Goal: Task Accomplishment & Management: Use online tool/utility

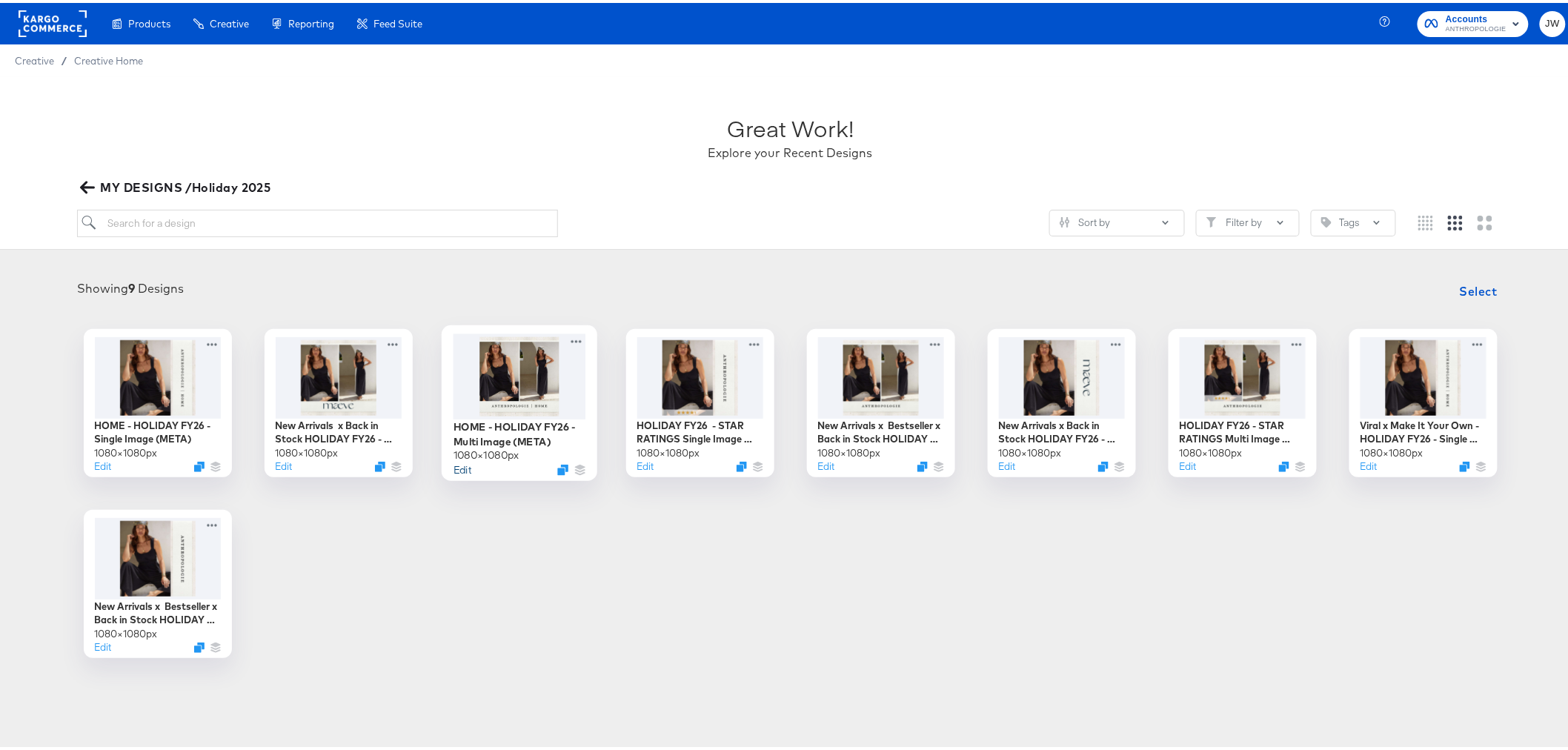
click at [457, 471] on button "Edit" at bounding box center [462, 466] width 17 height 14
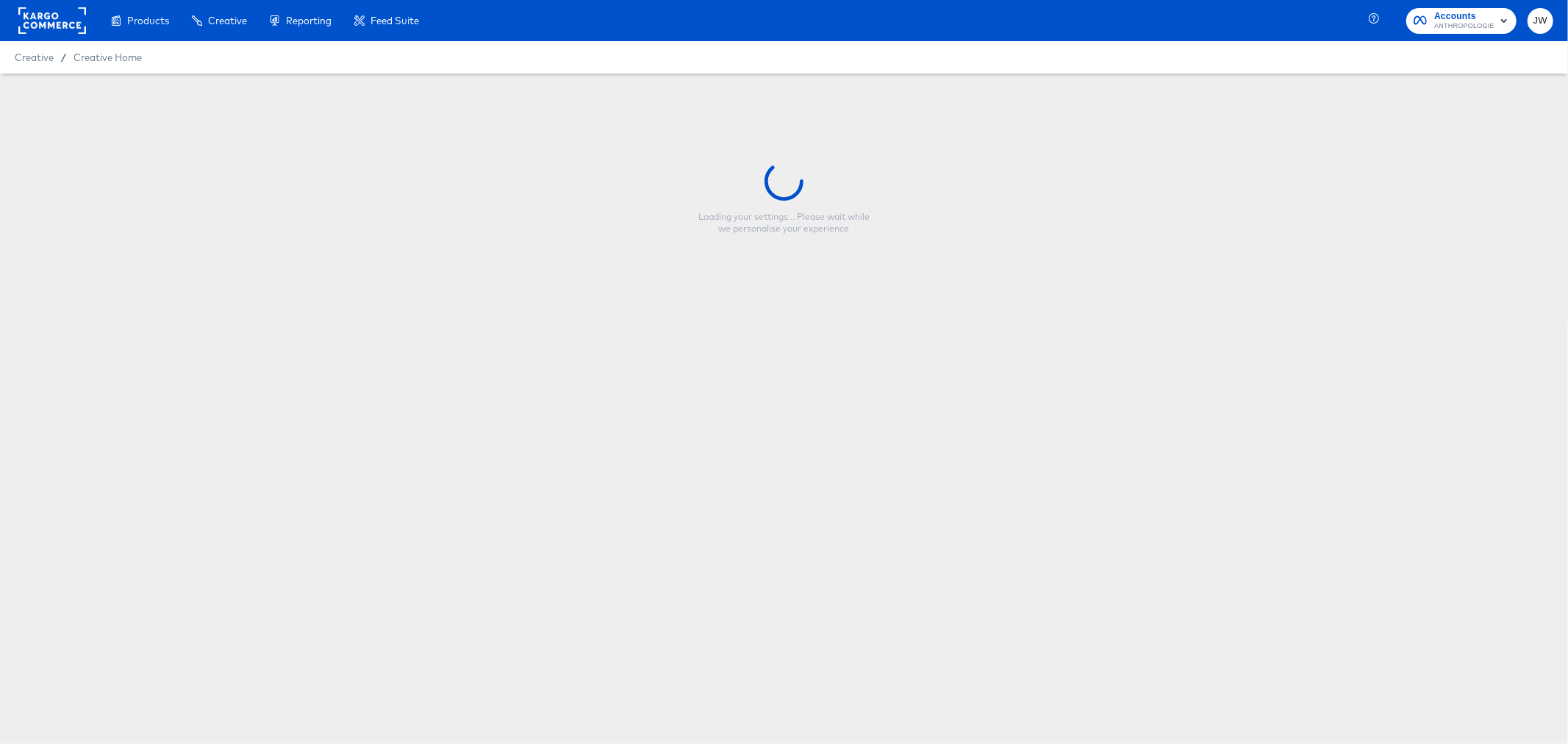
type input "HOME - HOLIDAY FY26 - Multi Image (META)"
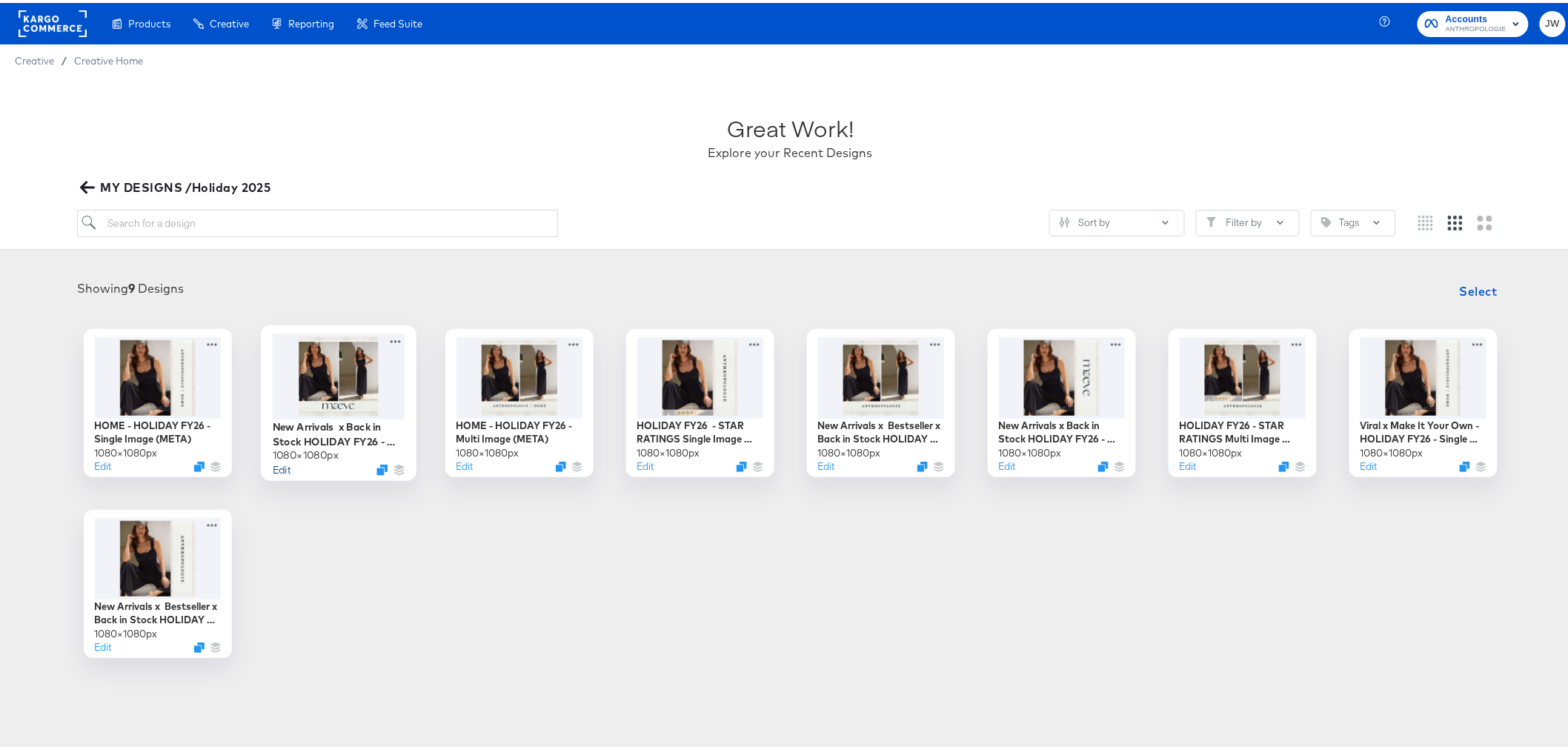
click at [277, 470] on button "Edit" at bounding box center [280, 466] width 17 height 14
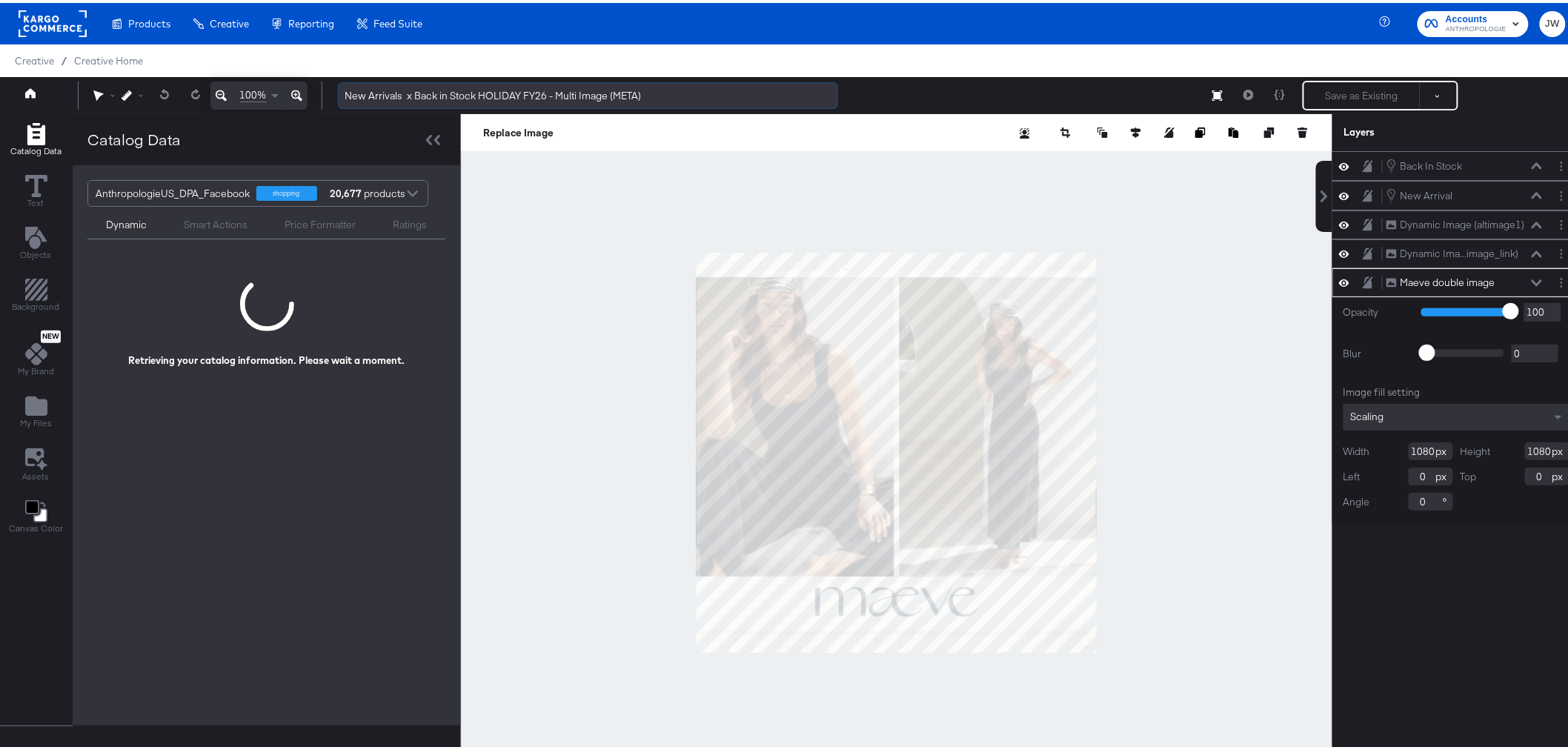
click at [344, 93] on input "New Arrivals x Back in Stock HOLIDAY FY26 - Multi Image (META)" at bounding box center [587, 93] width 500 height 28
click at [499, 90] on input "Maeve New Arrivals x Back in Stock HOLIDAY FY26 - Multi Image (META)" at bounding box center [587, 93] width 500 height 28
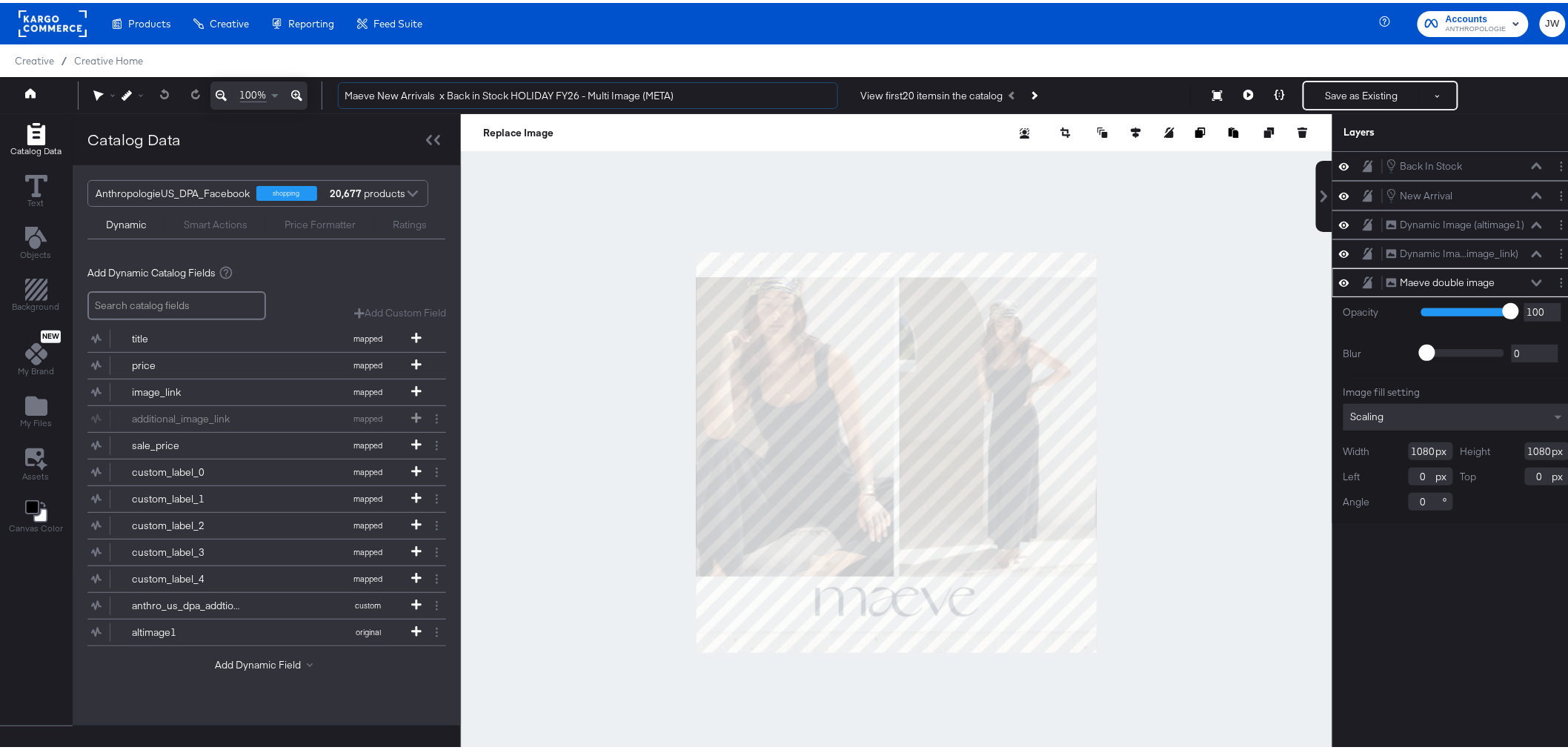
type input "Maeve New Arrivals x Back in Stock HOLIDAY FY26 - Multi Image (META)"
click at [675, 92] on input "Maeve New Arrivals x Back in Stock HOLIDAY FY26 - Multi Image (META)" at bounding box center [587, 93] width 500 height 28
drag, startPoint x: 635, startPoint y: 91, endPoint x: 345, endPoint y: 98, distance: 290.1
click at [345, 98] on input "Maeve New Arrivals x Back in Stock HOLIDAY FY26 - Multi Image (META)" at bounding box center [587, 93] width 500 height 28
click at [1343, 618] on div "Back In Stock Back In Stock New Arrival New Arrival Dynamic Image (altimage1) D…" at bounding box center [1456, 457] width 249 height 617
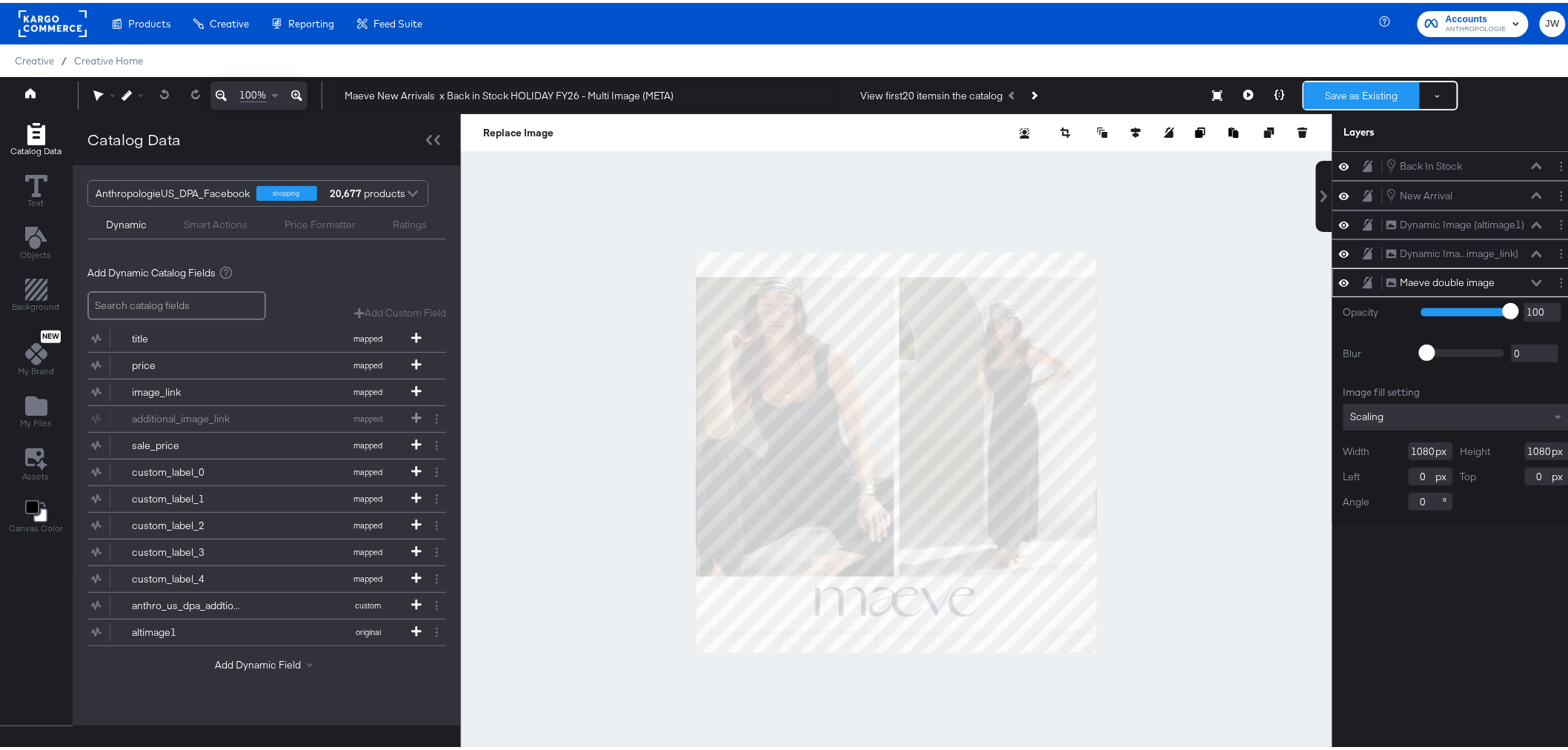
click at [1339, 93] on button "Save as Existing" at bounding box center [1362, 92] width 116 height 27
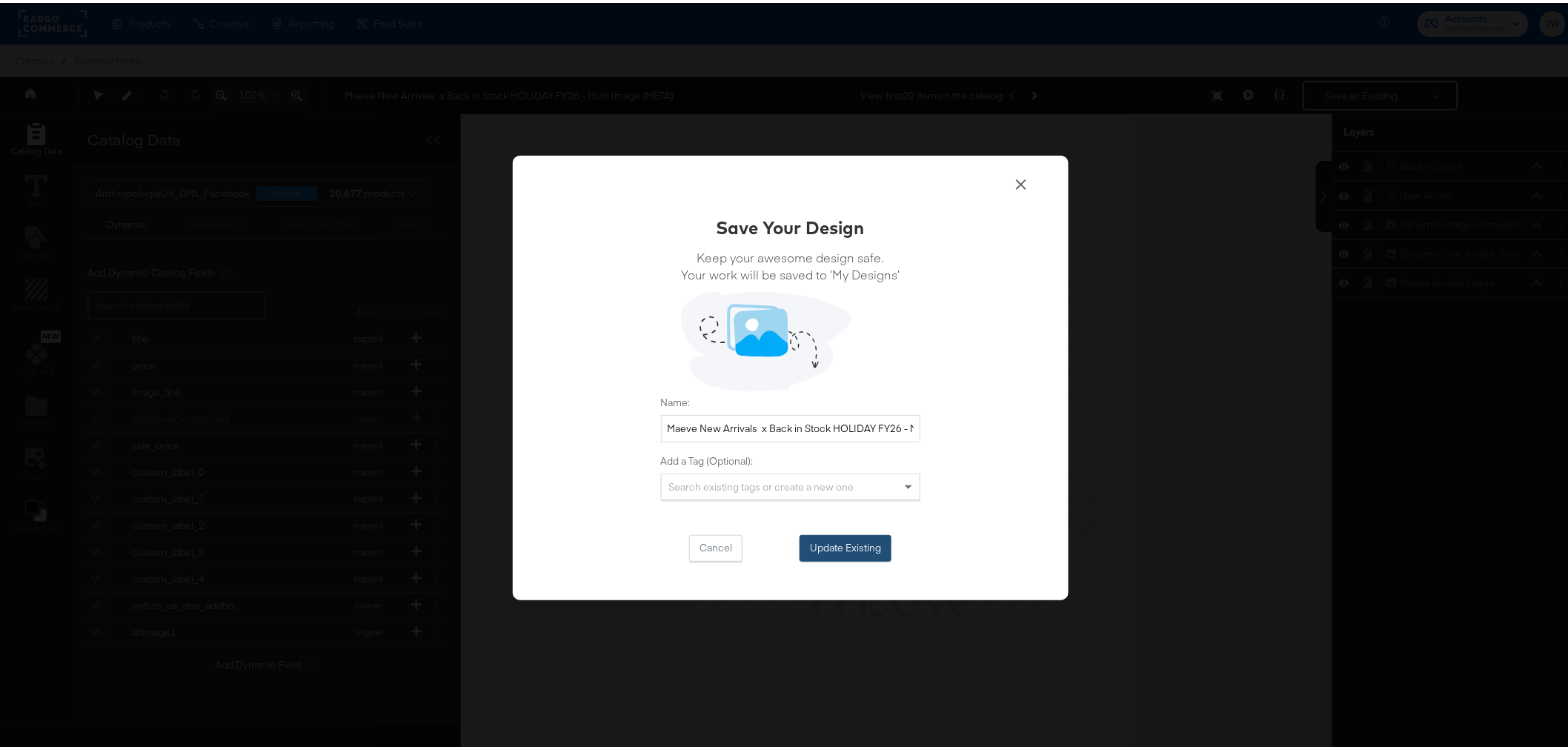
click at [851, 543] on button "Update Existing" at bounding box center [846, 545] width 92 height 27
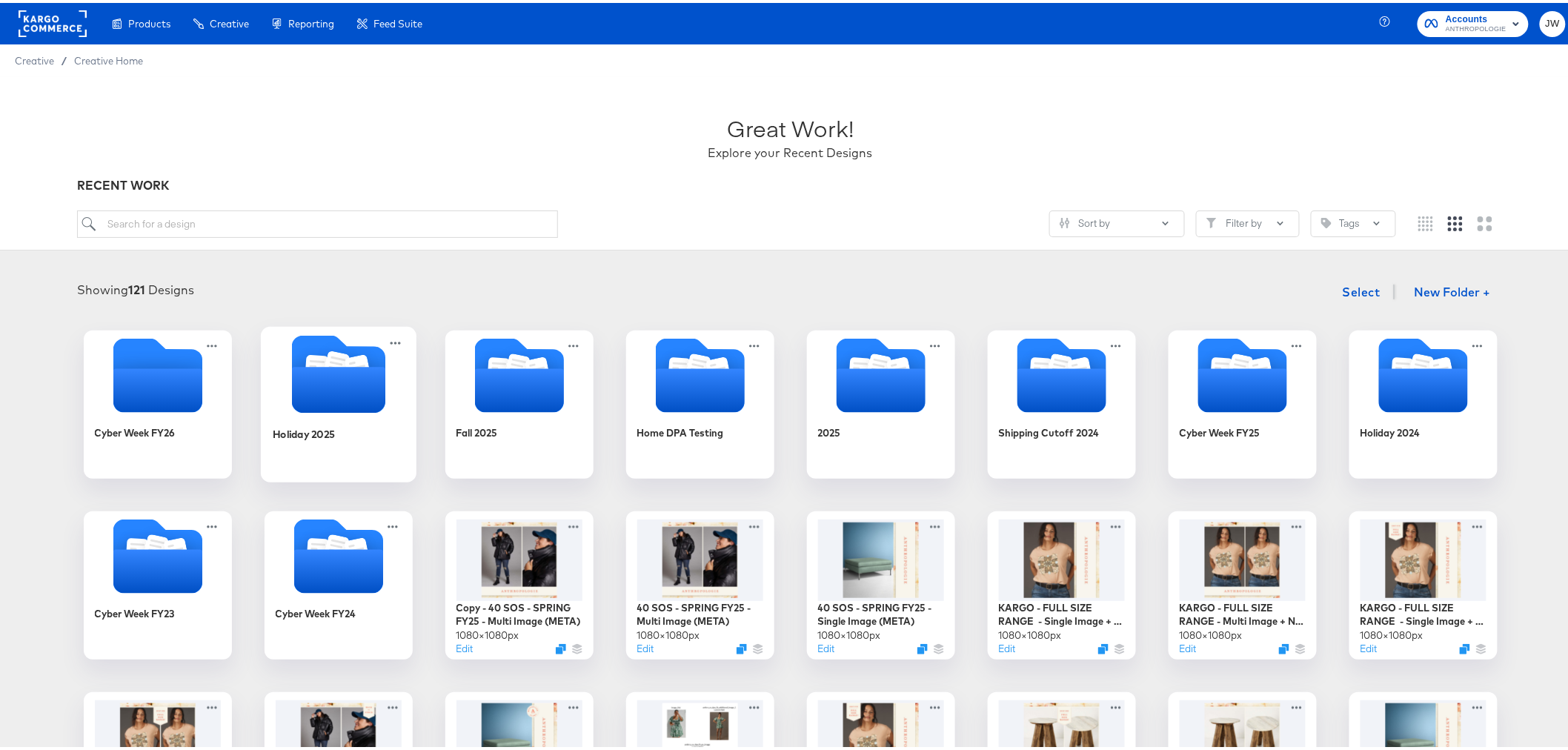
click at [313, 386] on icon "Folder" at bounding box center [338, 387] width 94 height 46
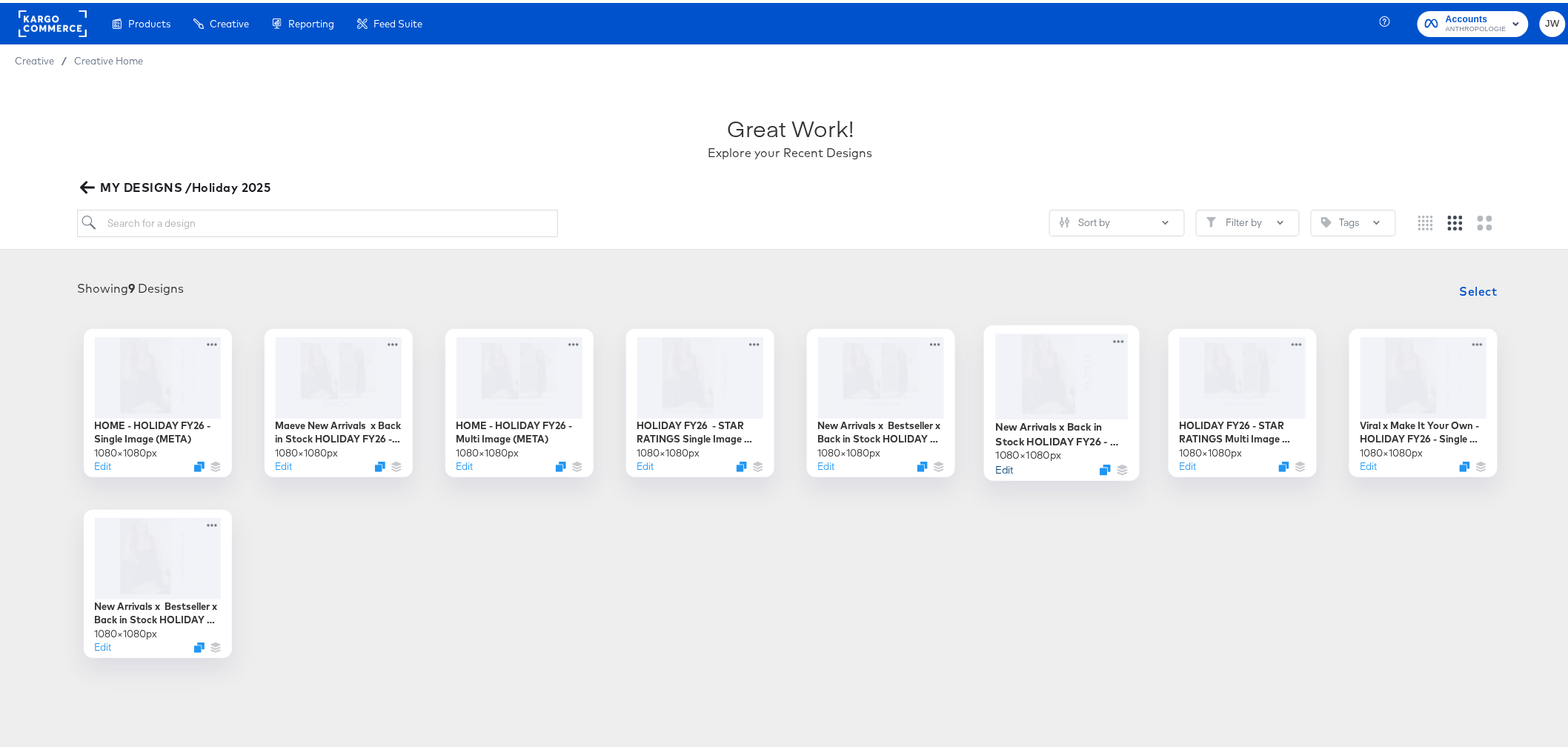
click at [1004, 470] on button "Edit" at bounding box center [1004, 466] width 17 height 14
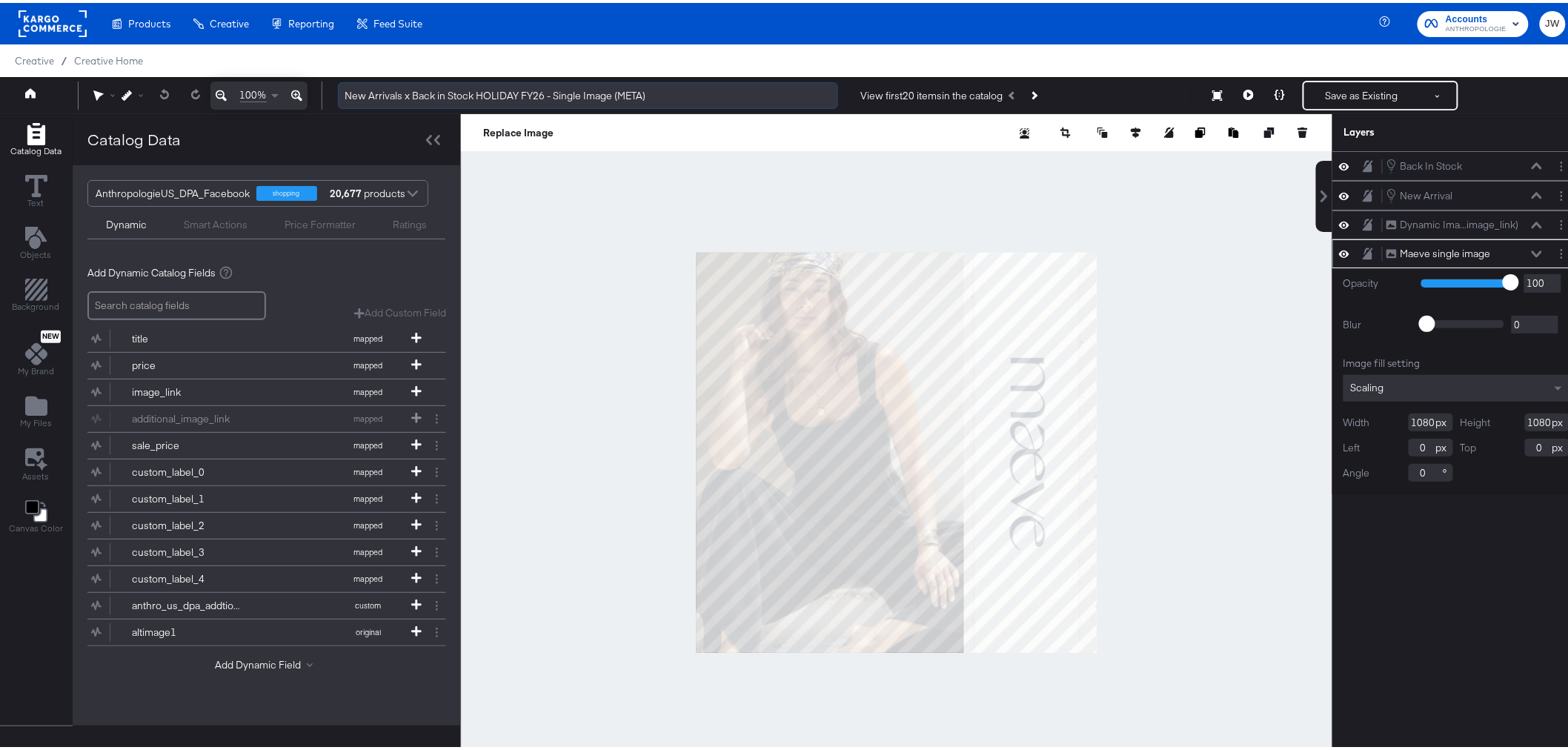
click at [345, 96] on input "New Arrivals x Back in Stock HOLIDAY FY26 - Single Image (META)" at bounding box center [587, 93] width 500 height 28
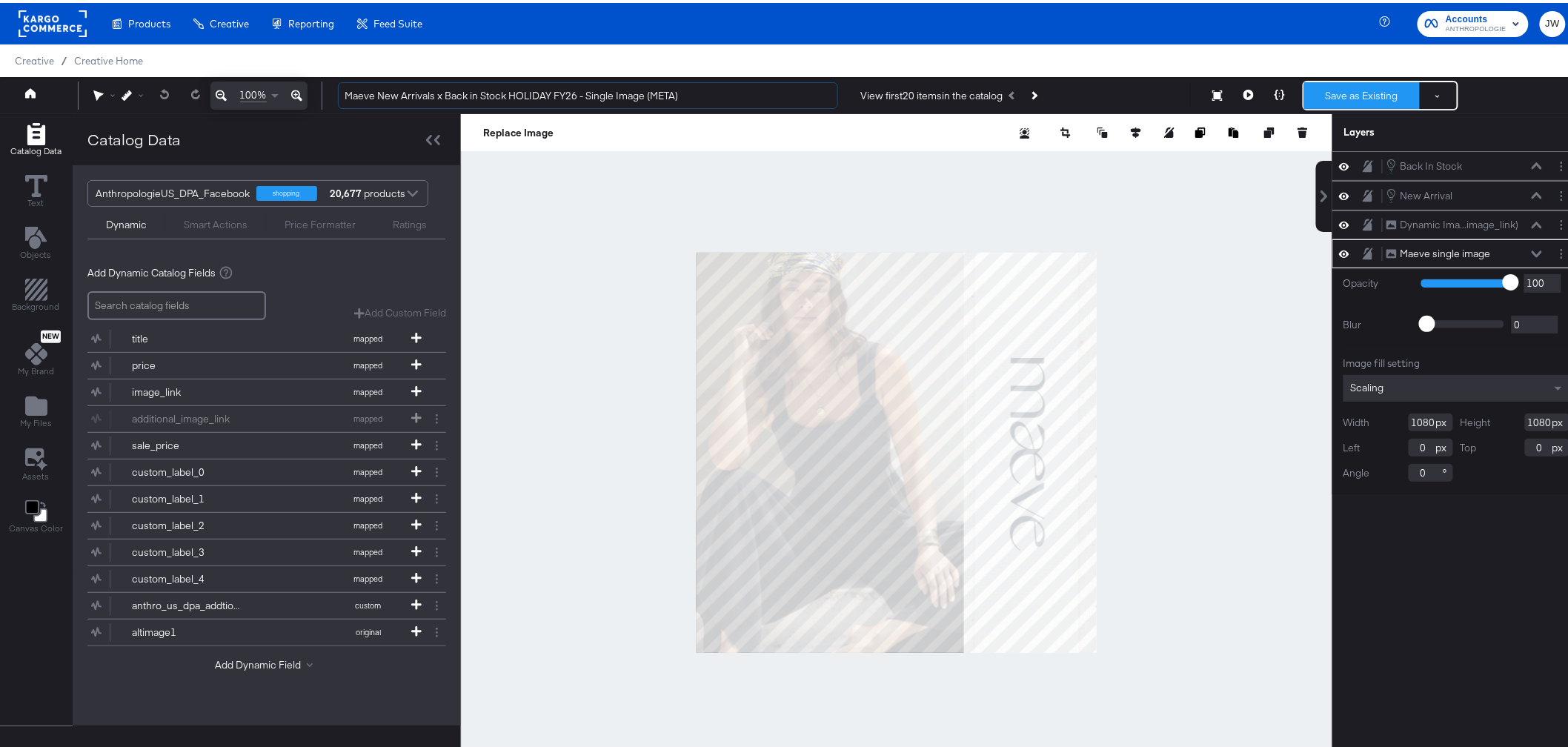
type input "Maeve New Arrivals x Back in Stock HOLIDAY FY26 - Single Image (META)"
click at [1351, 95] on button "Save as Existing" at bounding box center [1362, 92] width 116 height 27
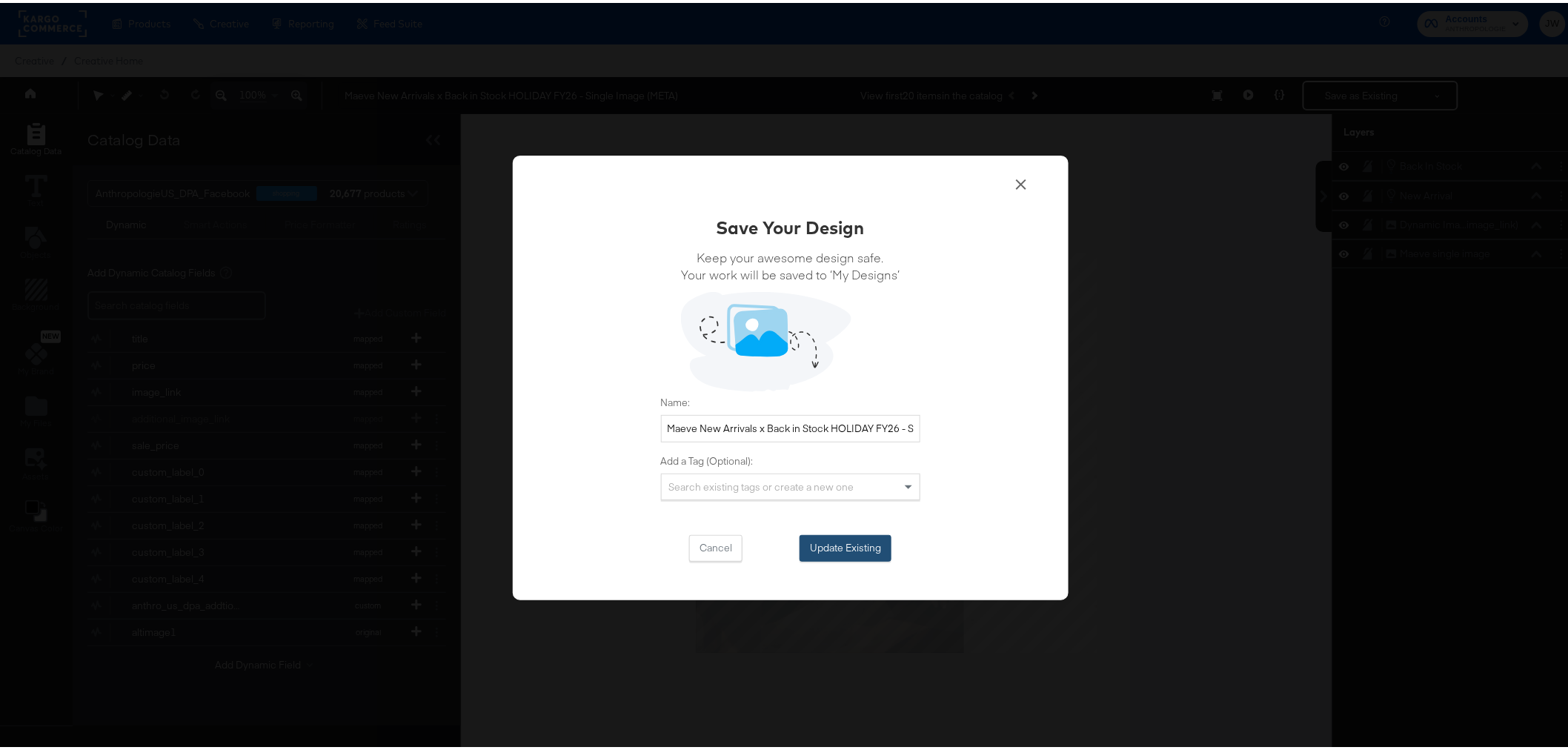
click at [833, 542] on button "Update Existing" at bounding box center [846, 545] width 92 height 27
